Goal: Download file/media

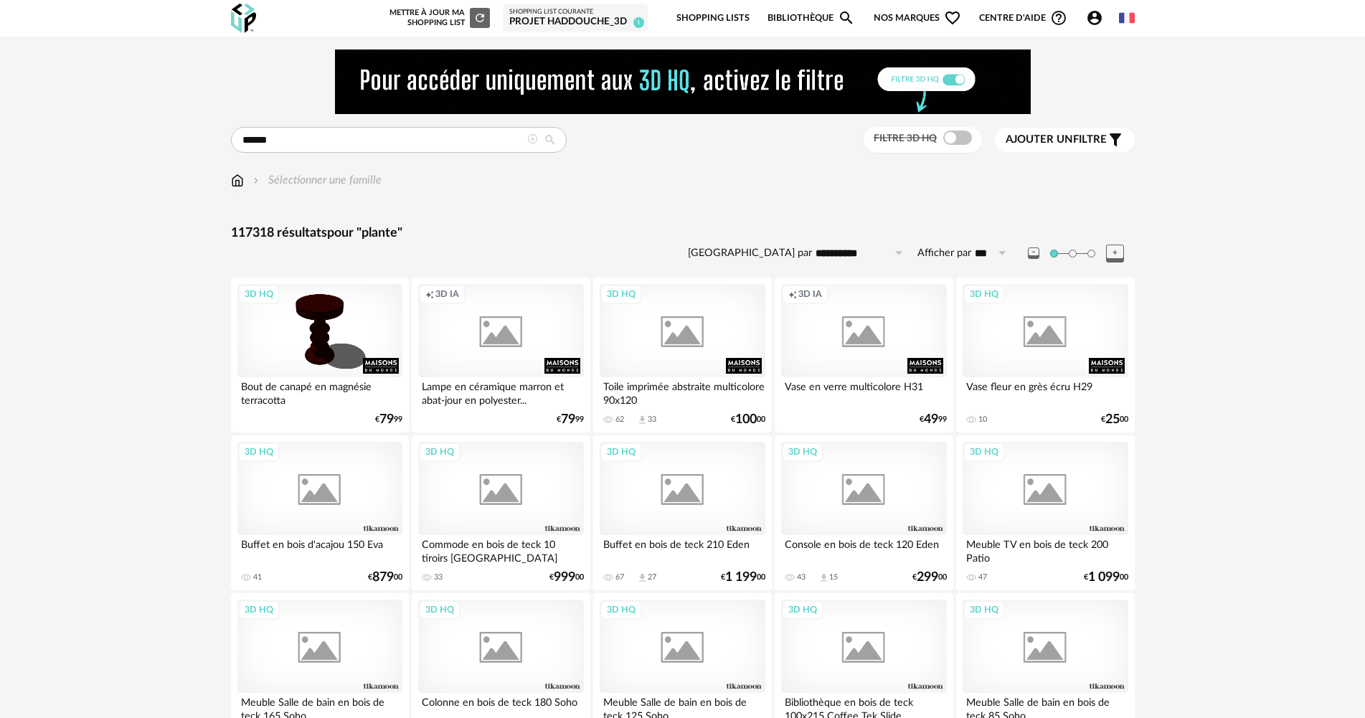
type input "******"
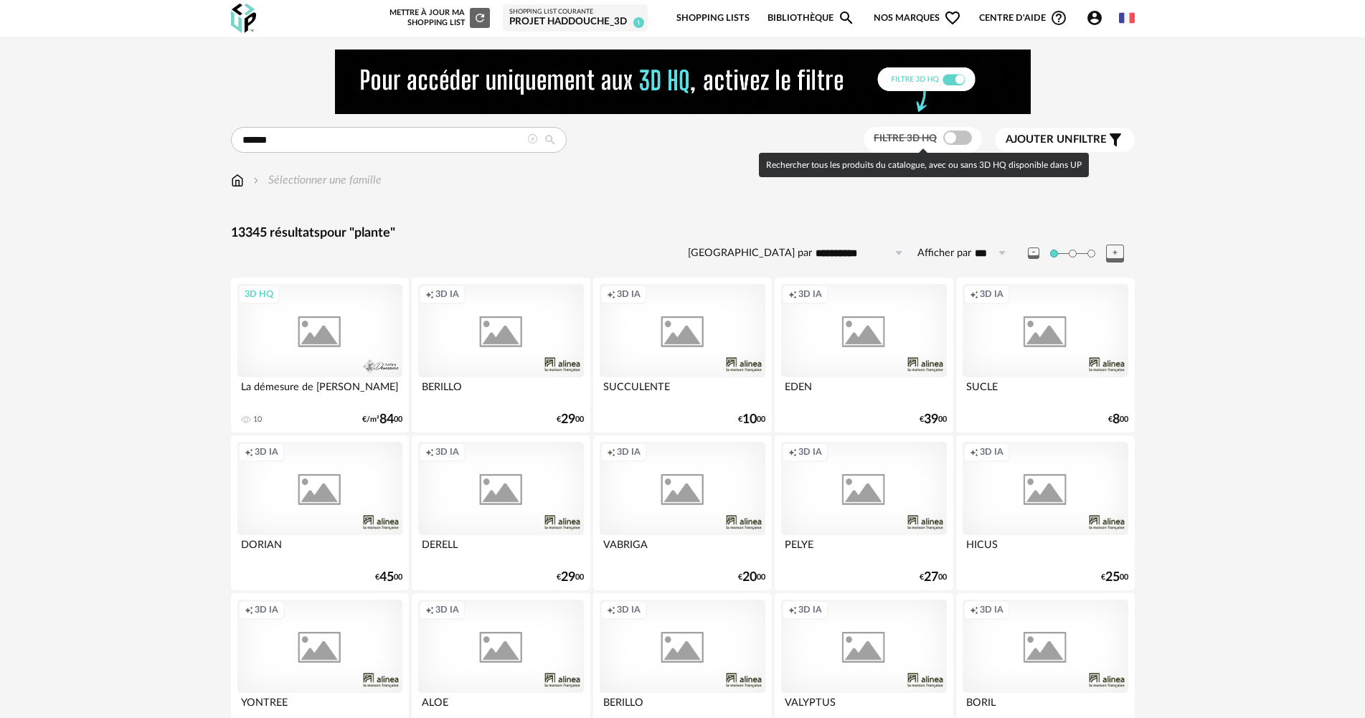
click at [953, 138] on span at bounding box center [957, 138] width 29 height 14
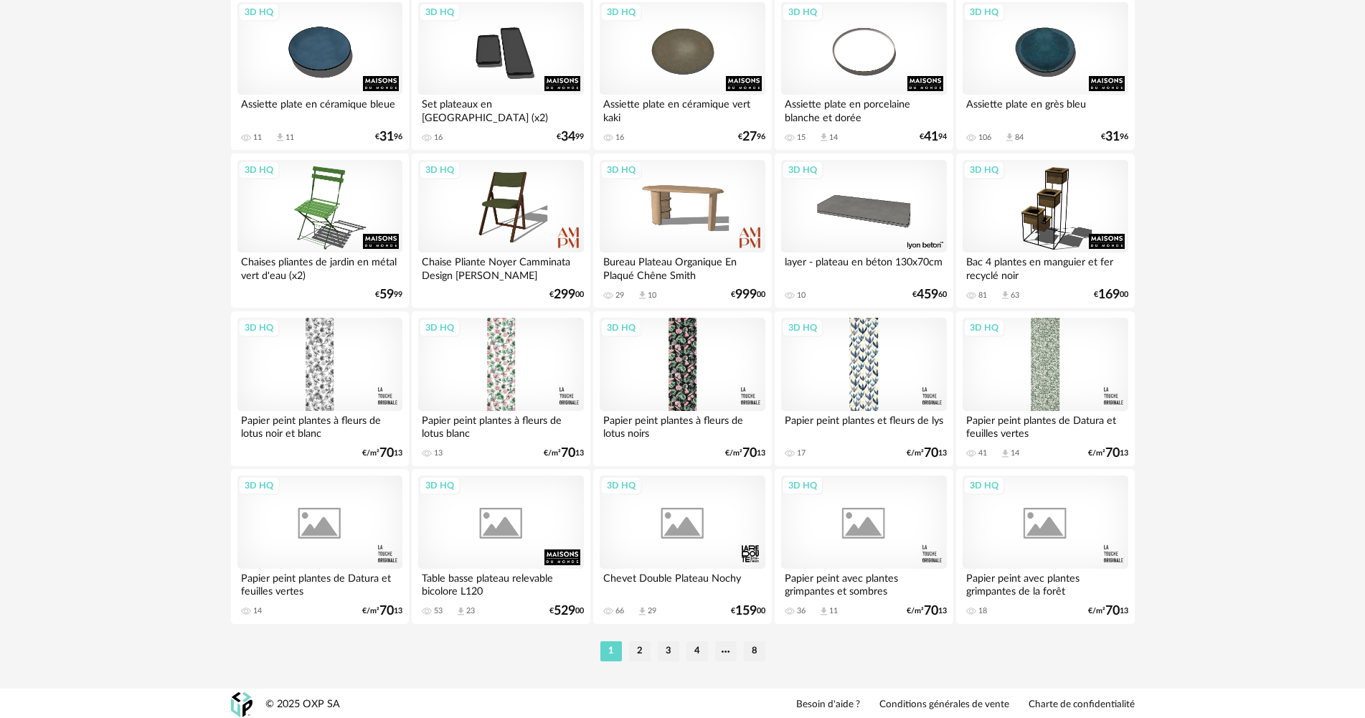
scroll to position [2812, 0]
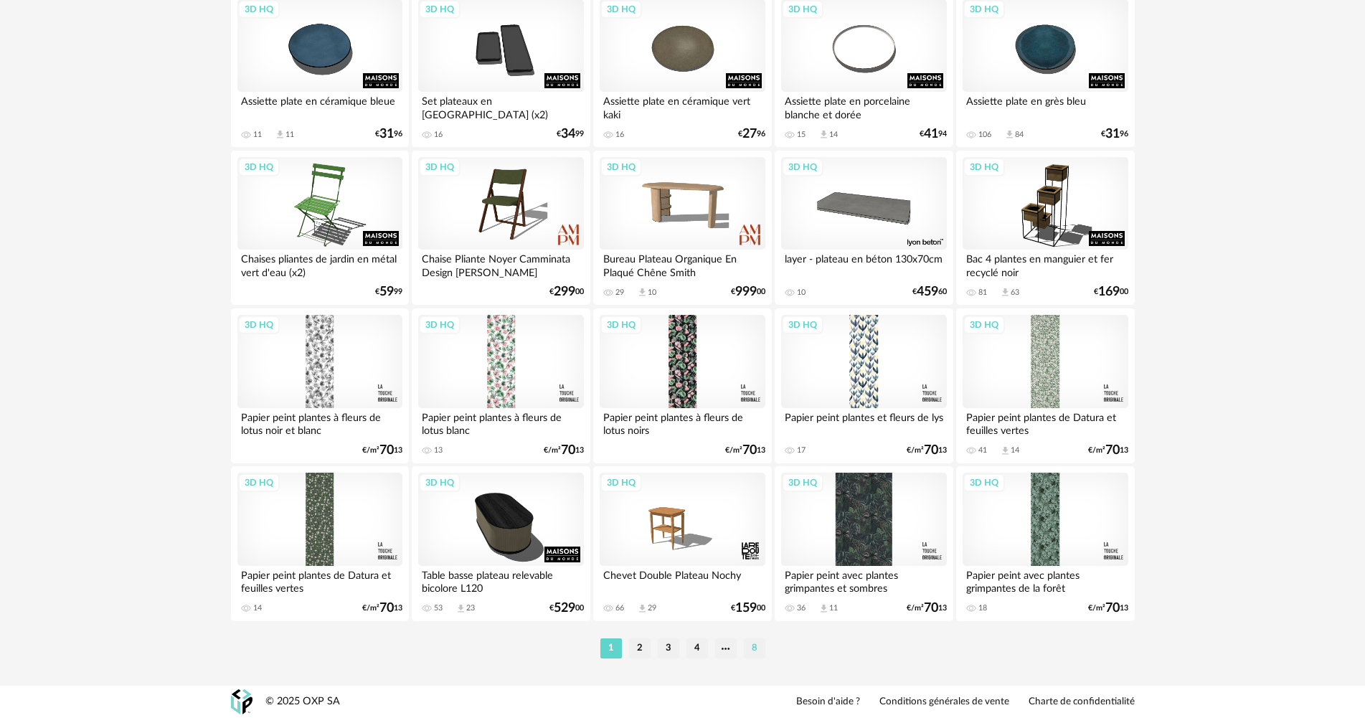
click at [754, 648] on li "8" at bounding box center [755, 648] width 22 height 20
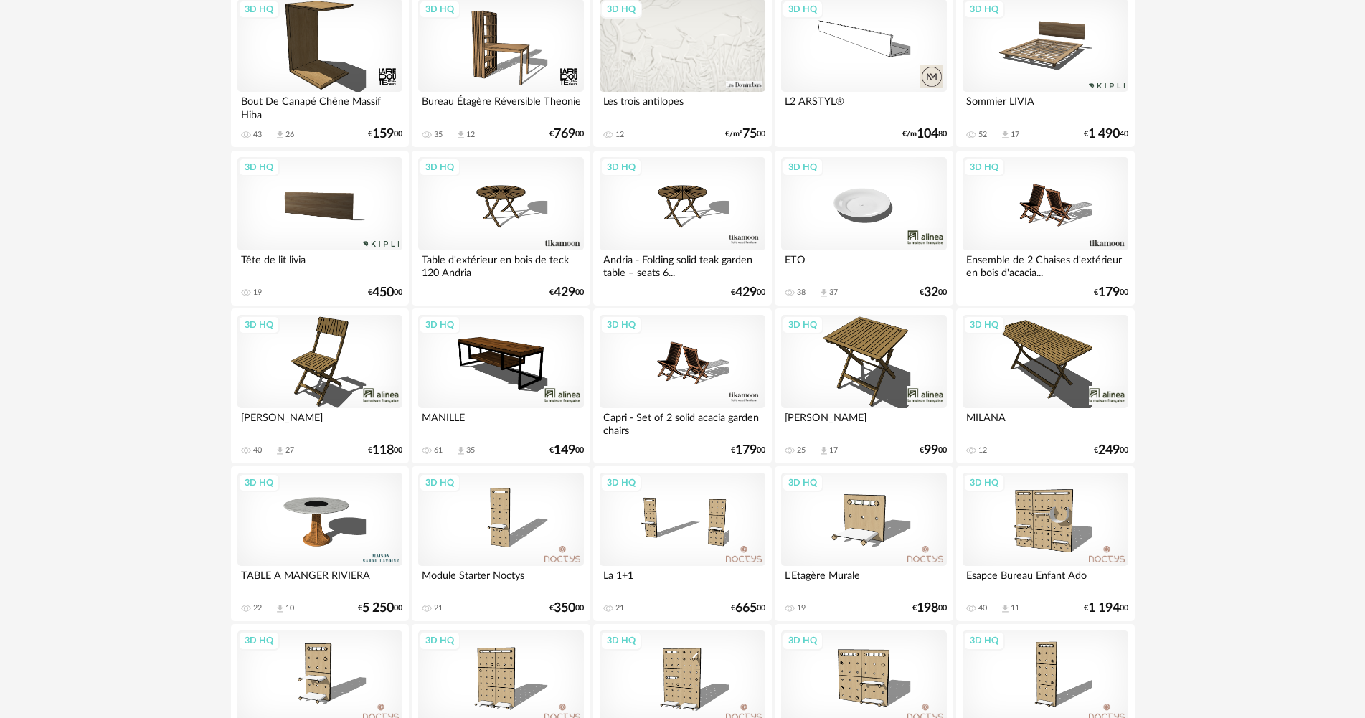
scroll to position [1143, 0]
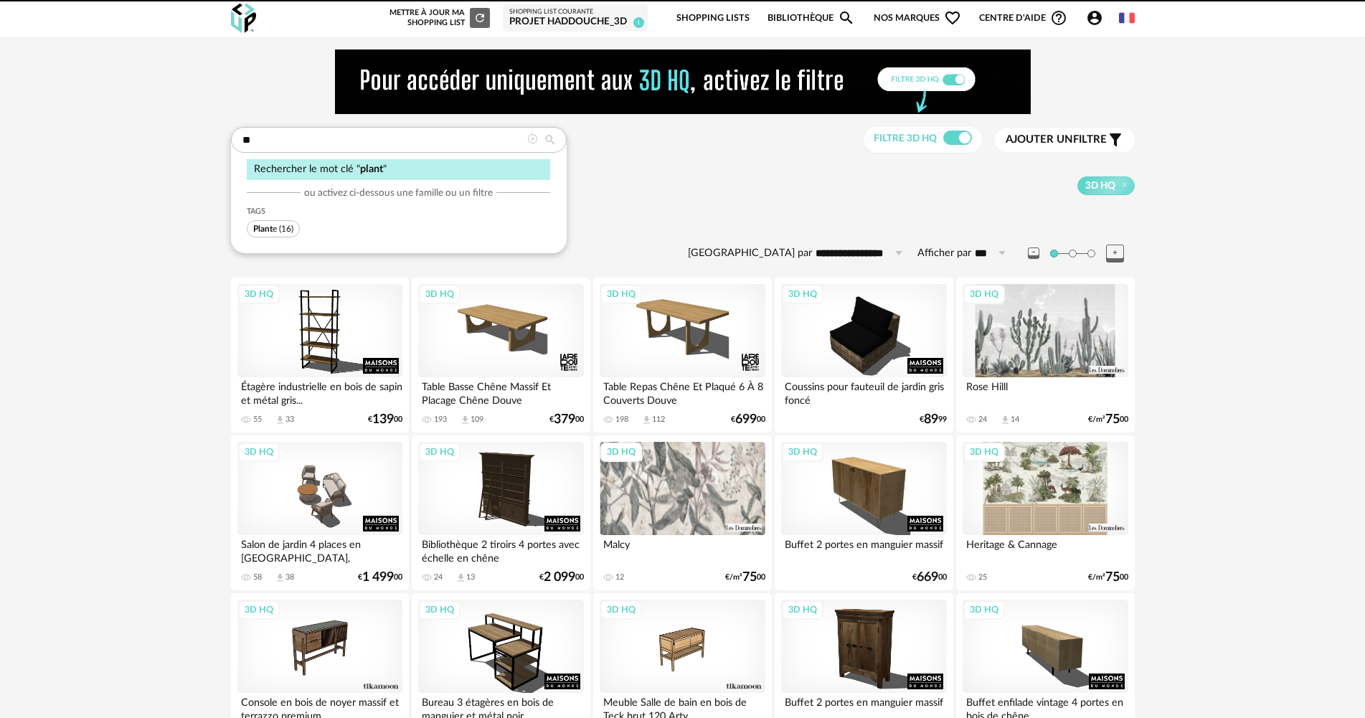
type input "*"
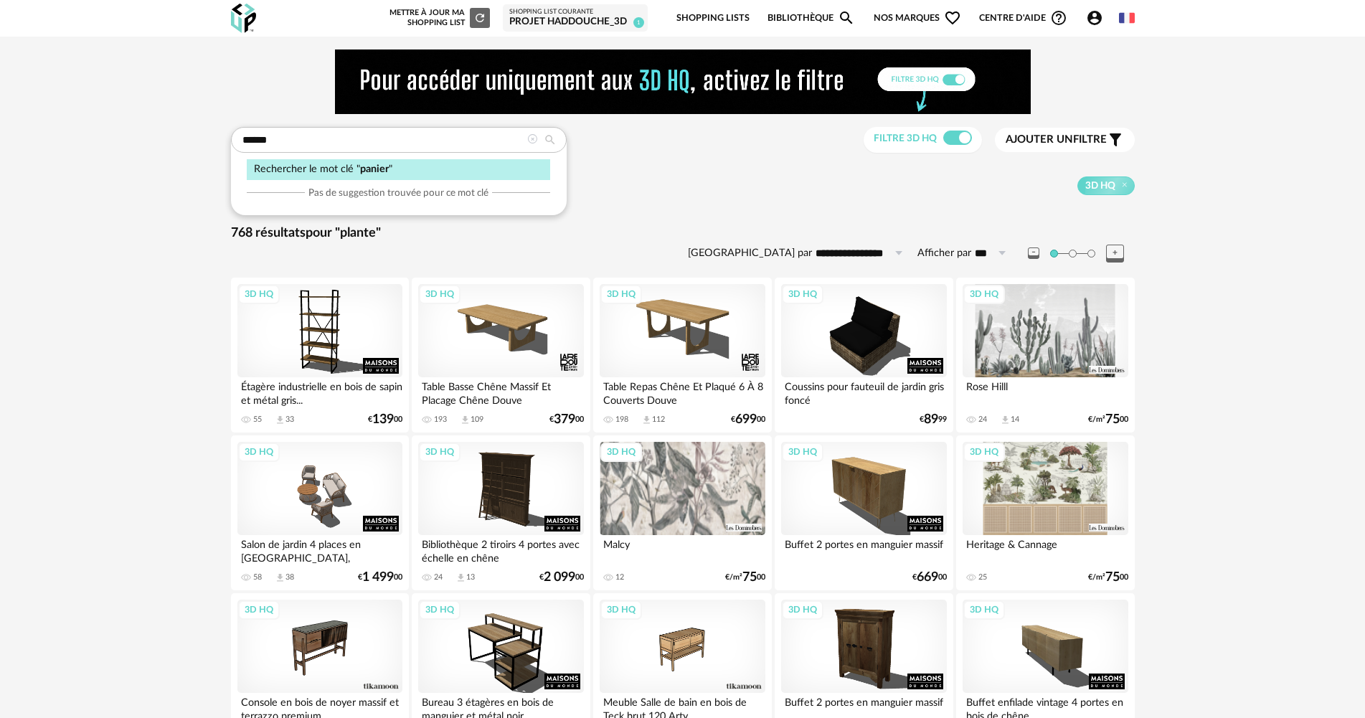
type input "******"
type input "**********"
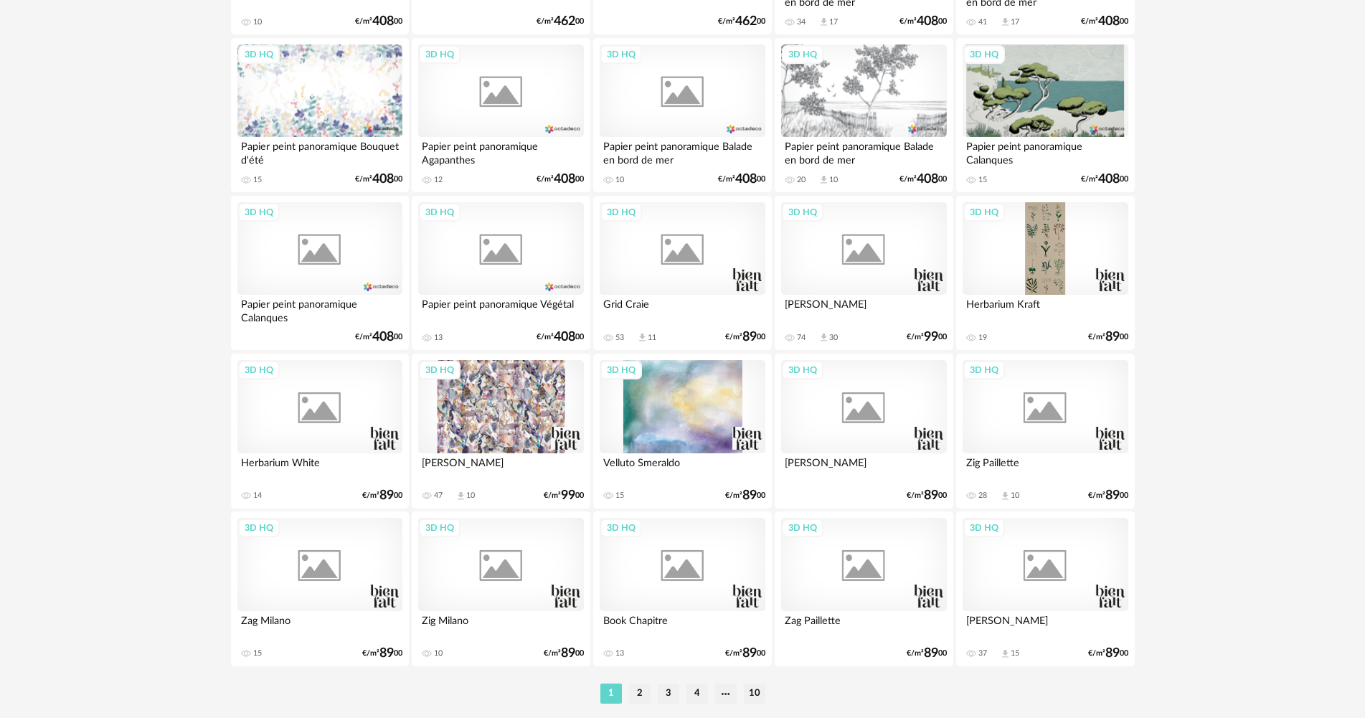
scroll to position [2812, 0]
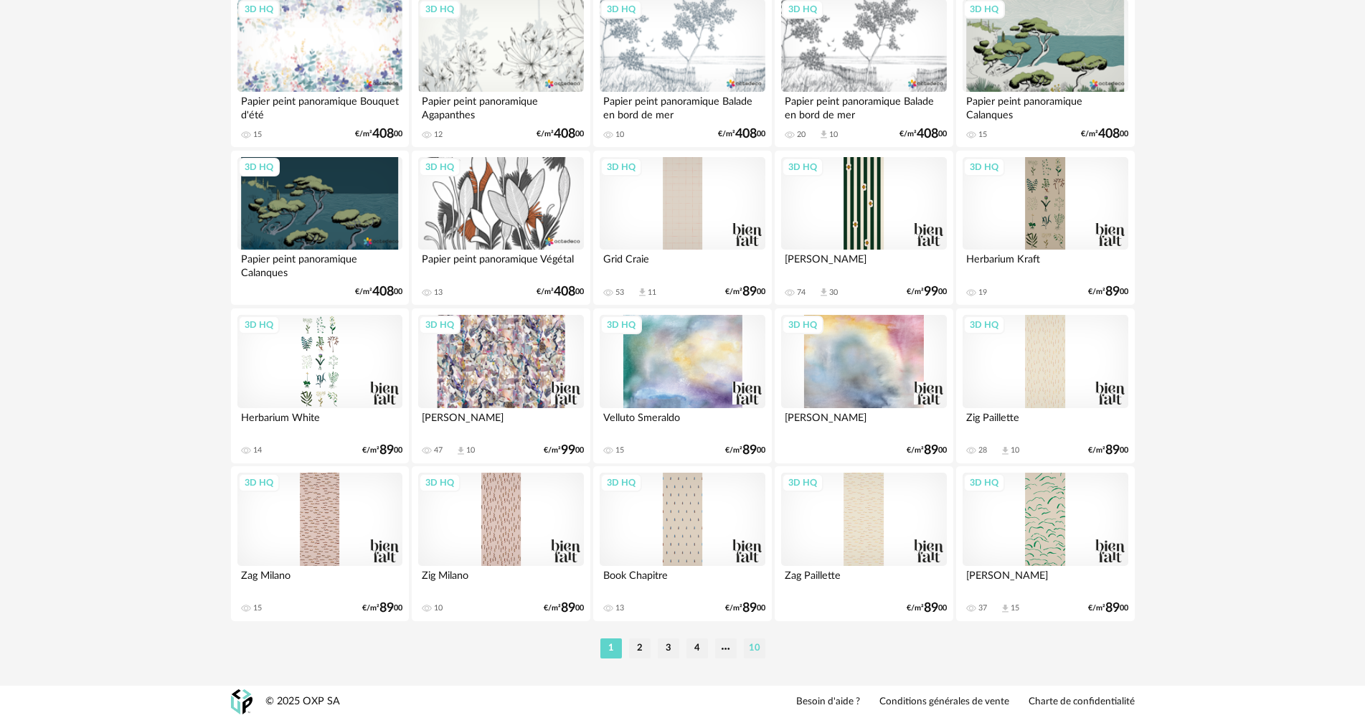
click at [754, 642] on li "10" at bounding box center [755, 648] width 22 height 20
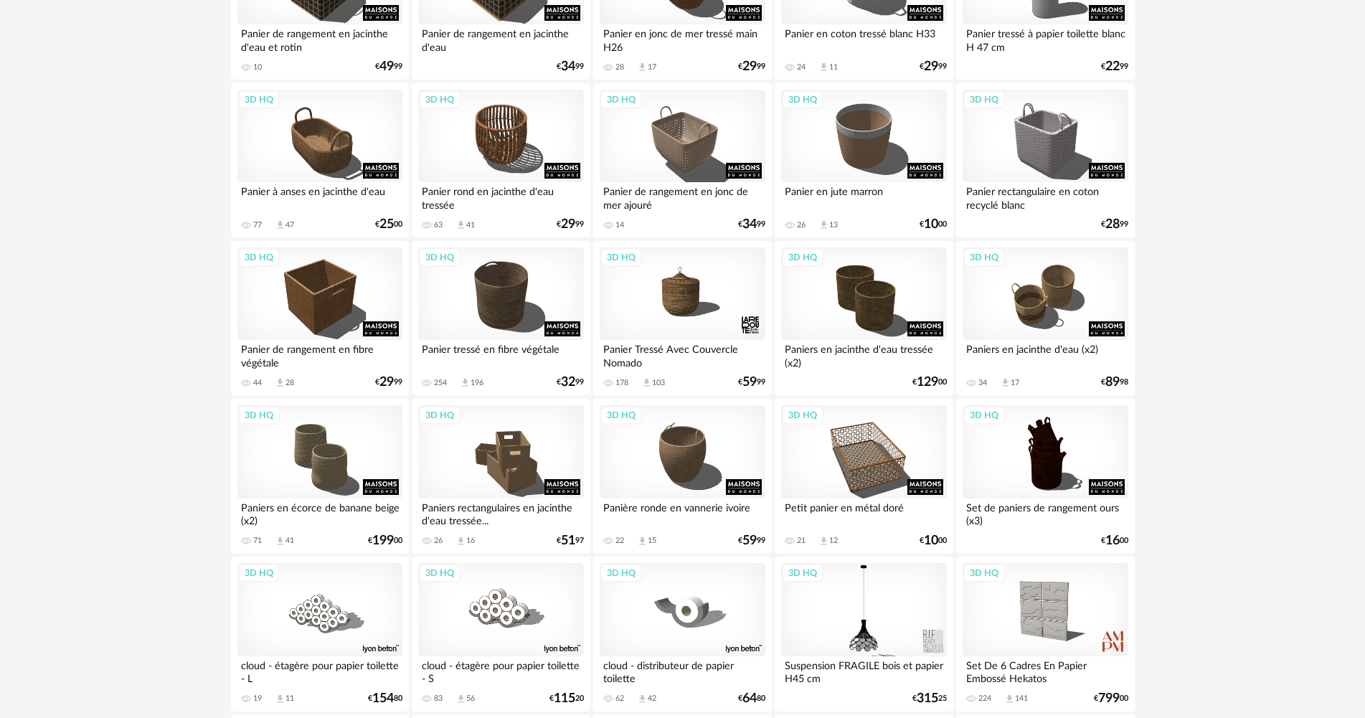
scroll to position [1004, 0]
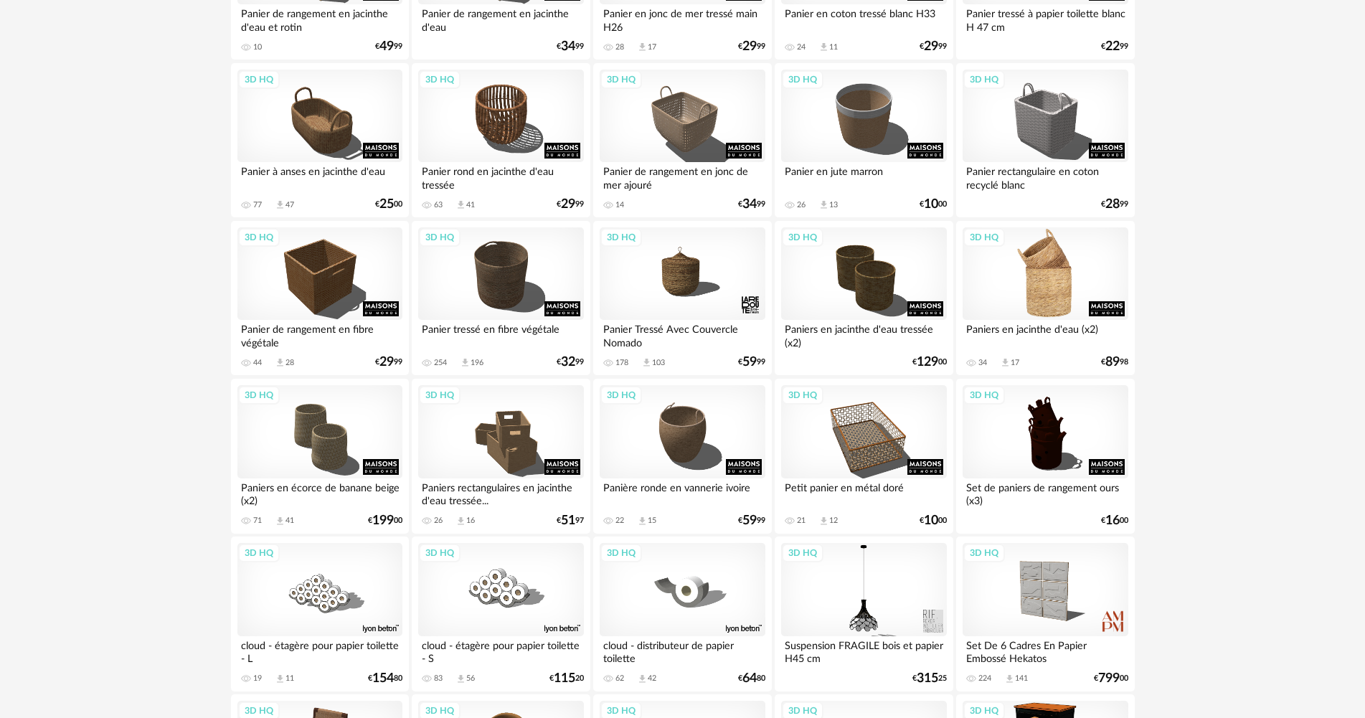
click at [1070, 273] on div "3D HQ" at bounding box center [1045, 273] width 165 height 93
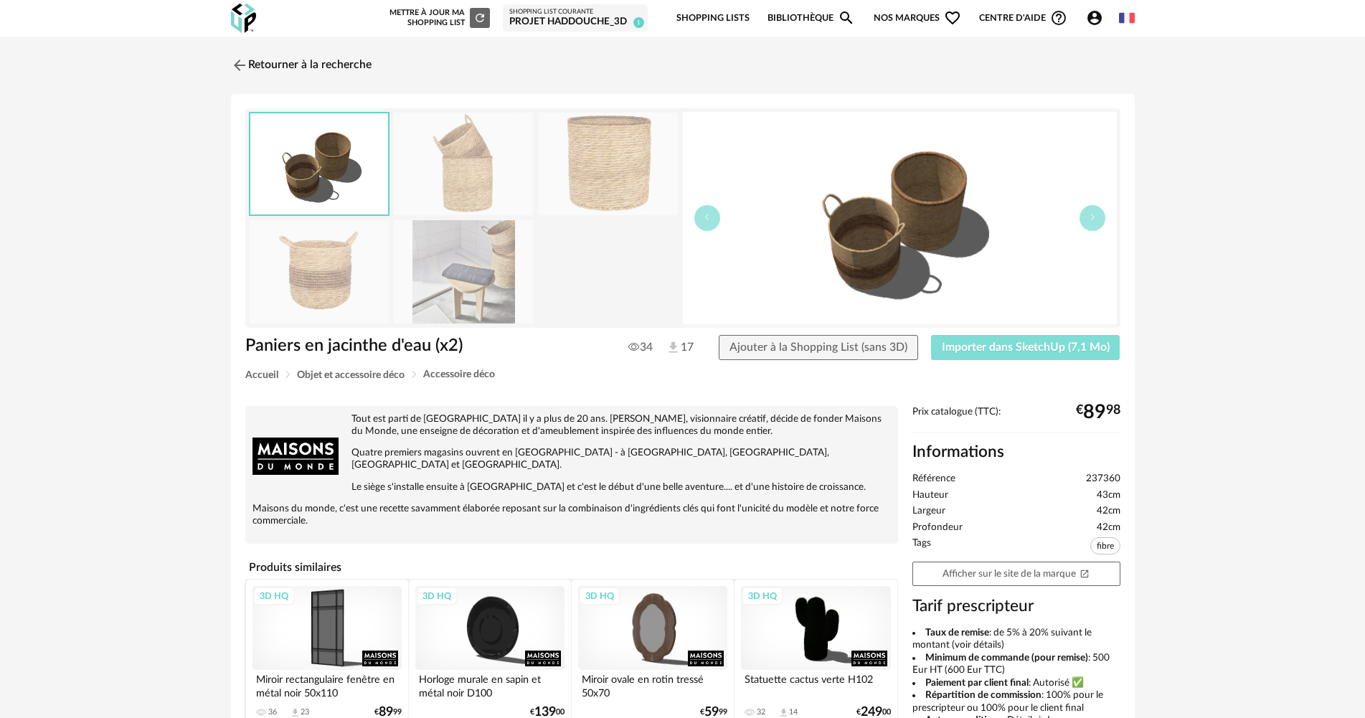
click at [999, 347] on span "Importer dans SketchUp (7,1 Mo)" at bounding box center [1026, 346] width 168 height 11
drag, startPoint x: 322, startPoint y: 65, endPoint x: 1174, endPoint y: 119, distance: 853.3
click at [322, 65] on link "Retourner à la recherche" at bounding box center [301, 66] width 141 height 32
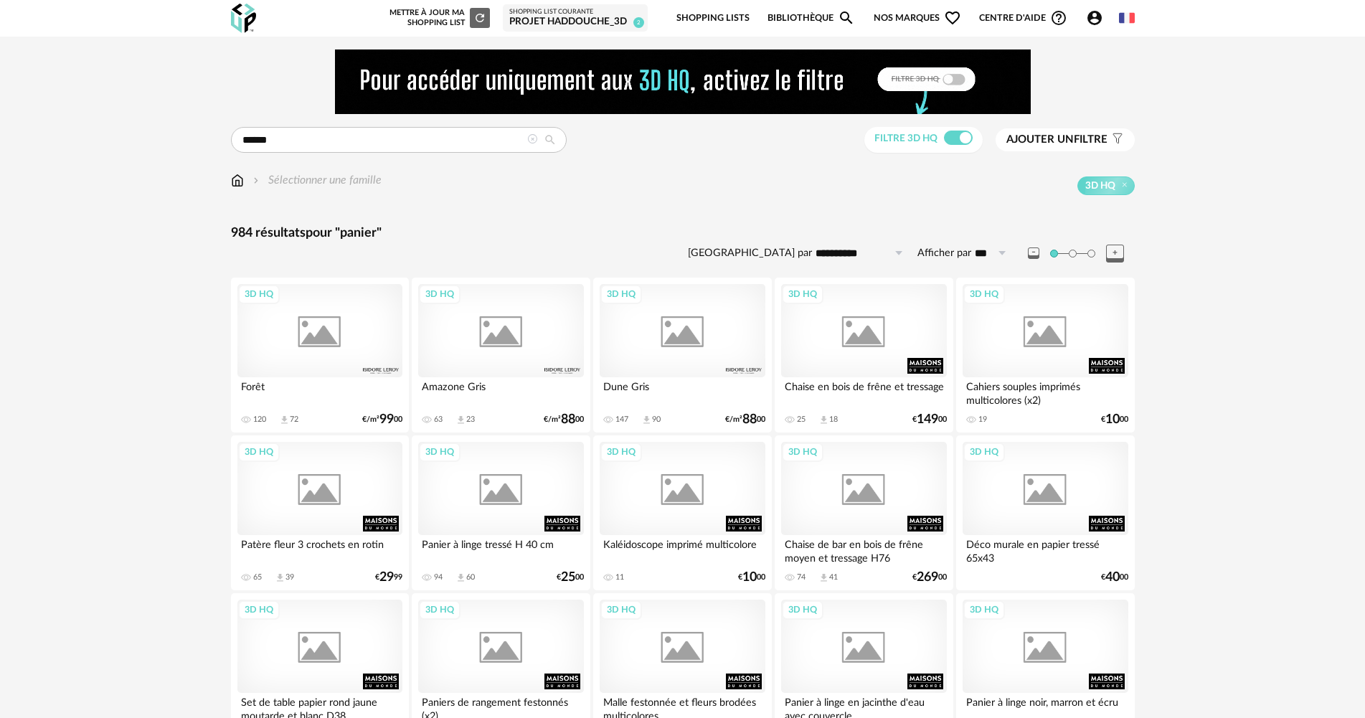
scroll to position [1004, 0]
